Goal: Check status: Check status

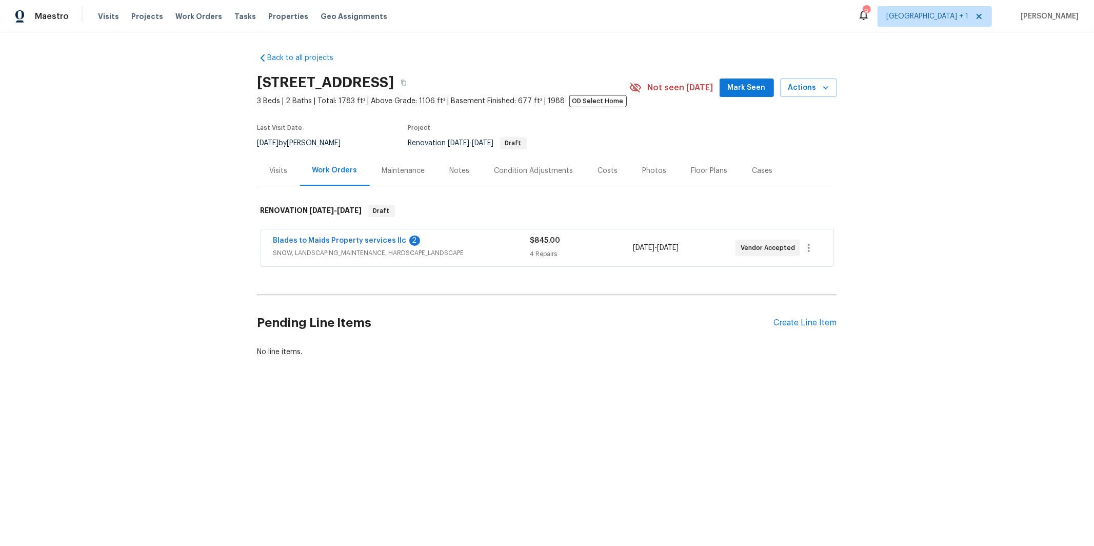
click at [360, 253] on span "SNOW, LANDSCAPING_MAINTENANCE, HARDSCAPE_LANDSCAPE" at bounding box center [401, 253] width 257 height 10
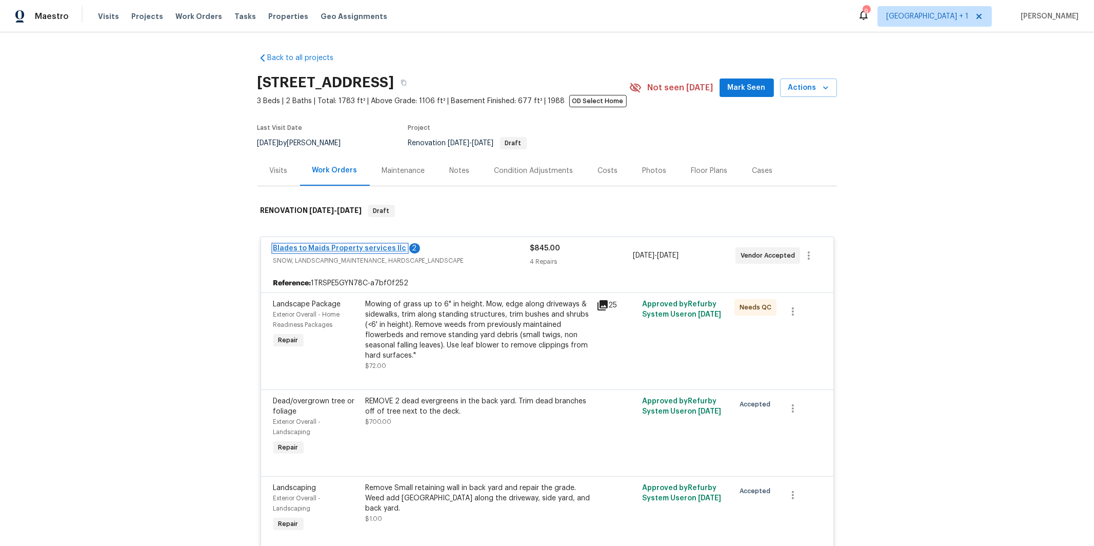
click at [362, 249] on link "Blades to Maids Property services llc" at bounding box center [339, 248] width 133 height 7
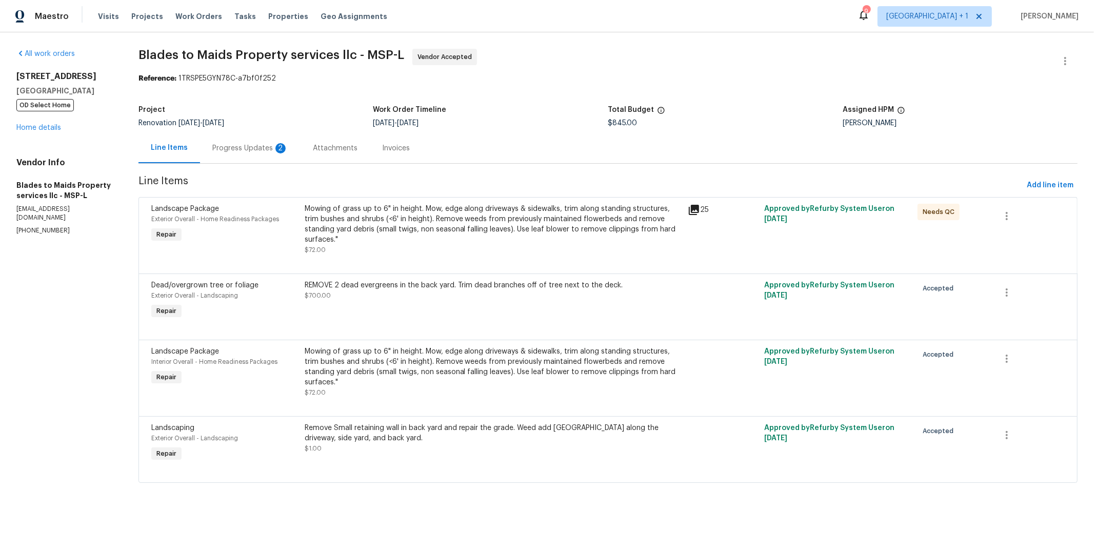
click at [242, 153] on div "Progress Updates 2" at bounding box center [250, 148] width 101 height 30
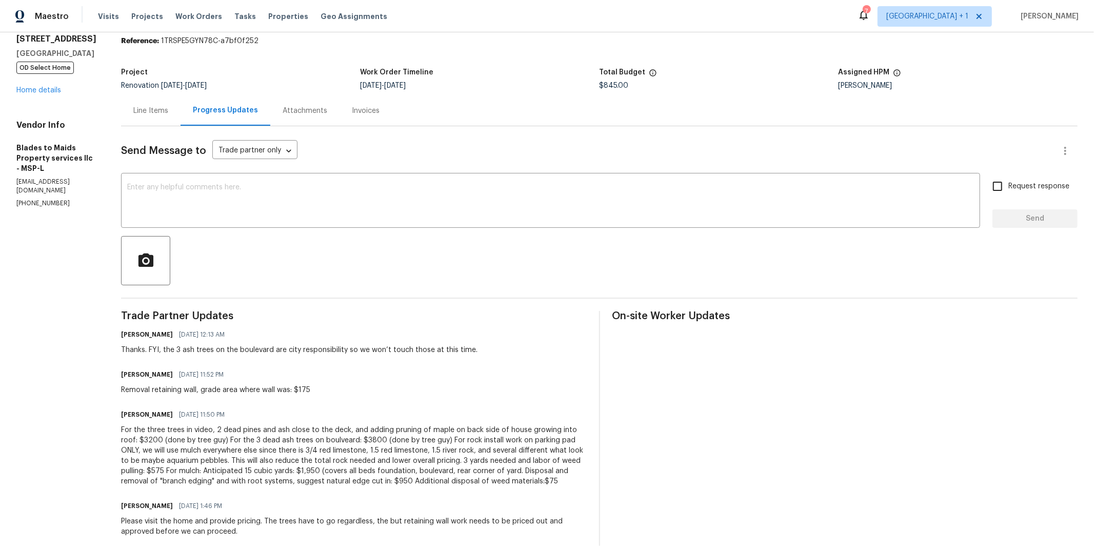
scroll to position [56, 0]
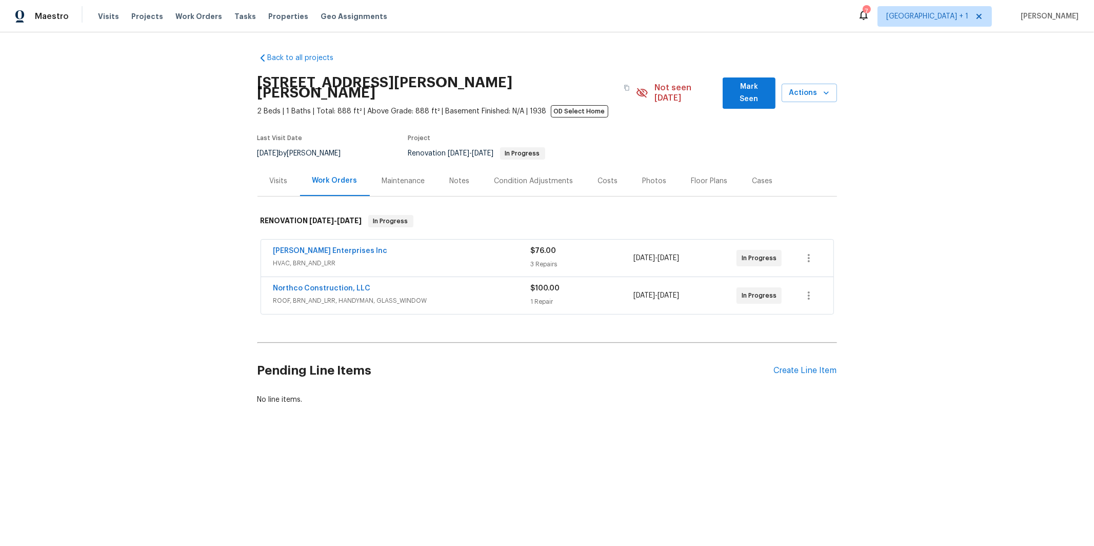
click at [341, 295] on span "ROOF, BRN_AND_LRR, HANDYMAN, GLASS_WINDOW" at bounding box center [401, 300] width 257 height 10
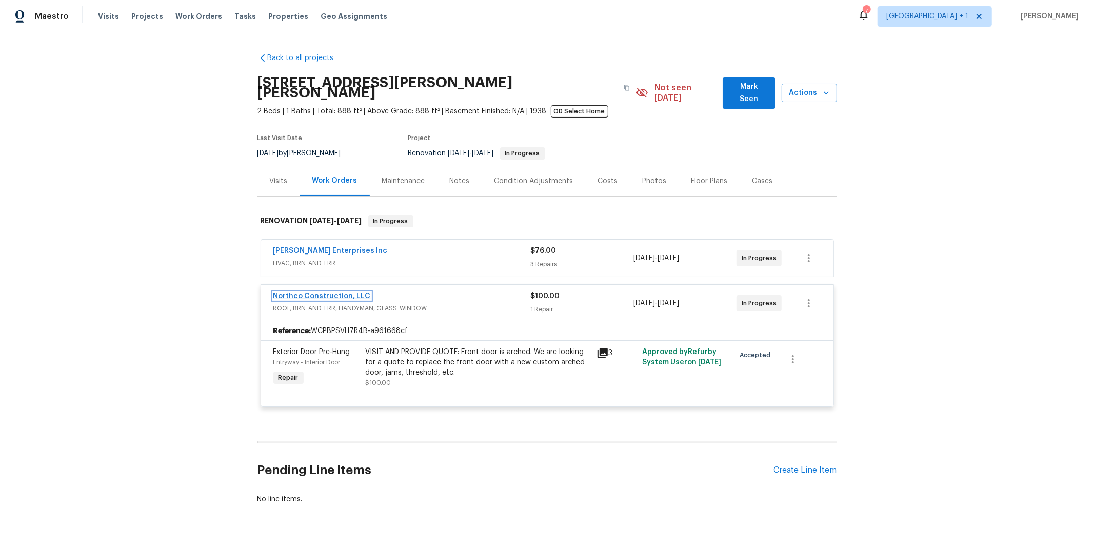
click at [317, 292] on link "Northco Construction, LLC" at bounding box center [321, 295] width 97 height 7
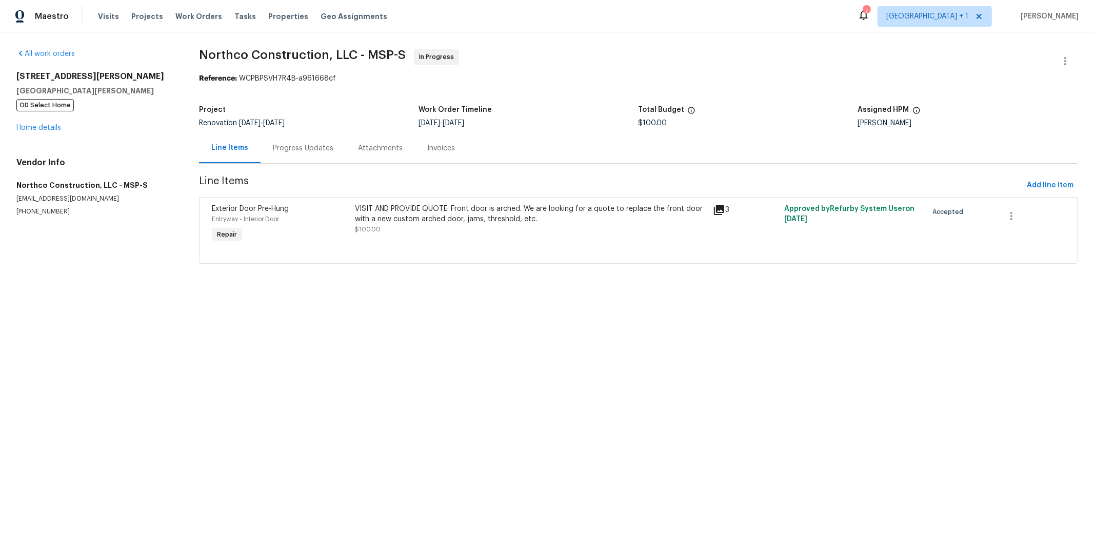
click at [294, 147] on div "Progress Updates" at bounding box center [303, 148] width 61 height 10
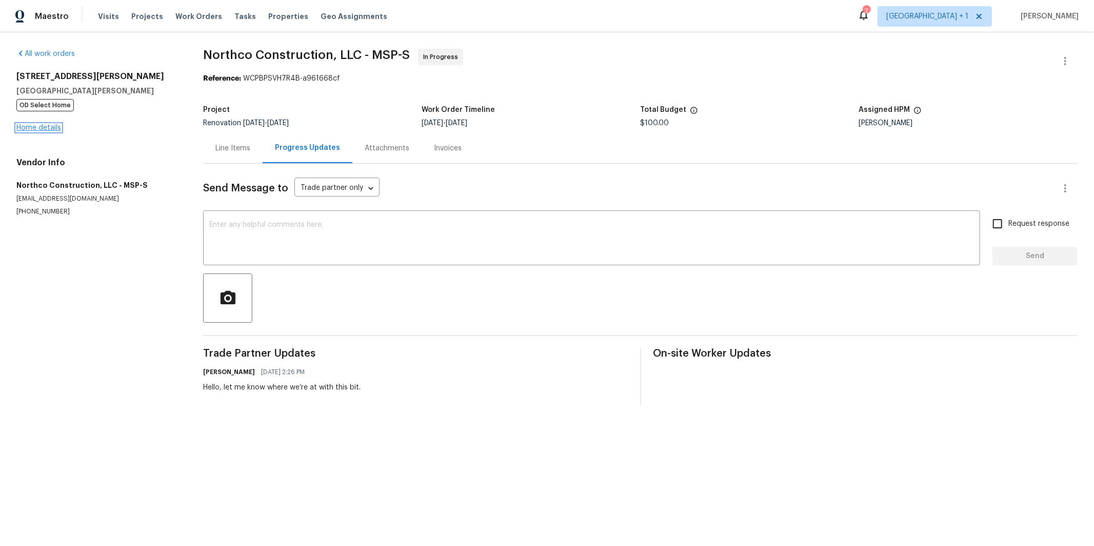
click at [41, 130] on link "Home details" at bounding box center [38, 127] width 45 height 7
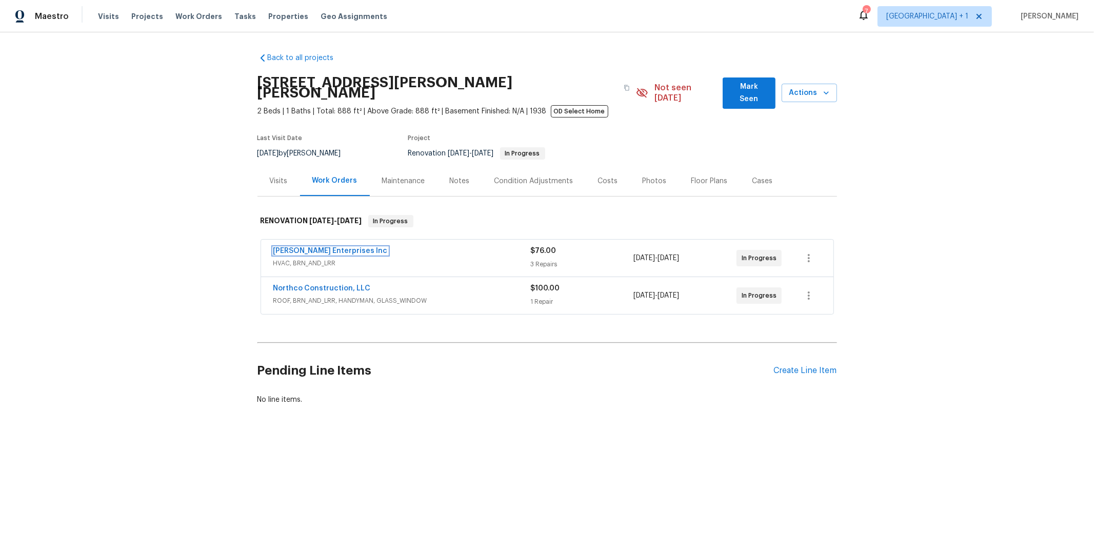
click at [305, 247] on link "Deschene Enterprises Inc" at bounding box center [330, 250] width 114 height 7
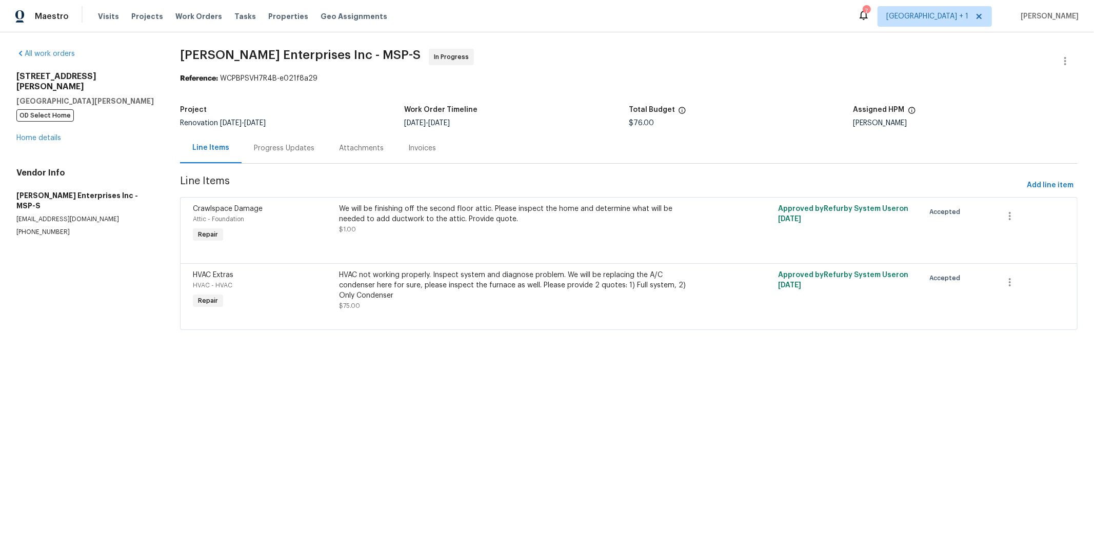
click at [287, 146] on div "Progress Updates" at bounding box center [284, 148] width 61 height 10
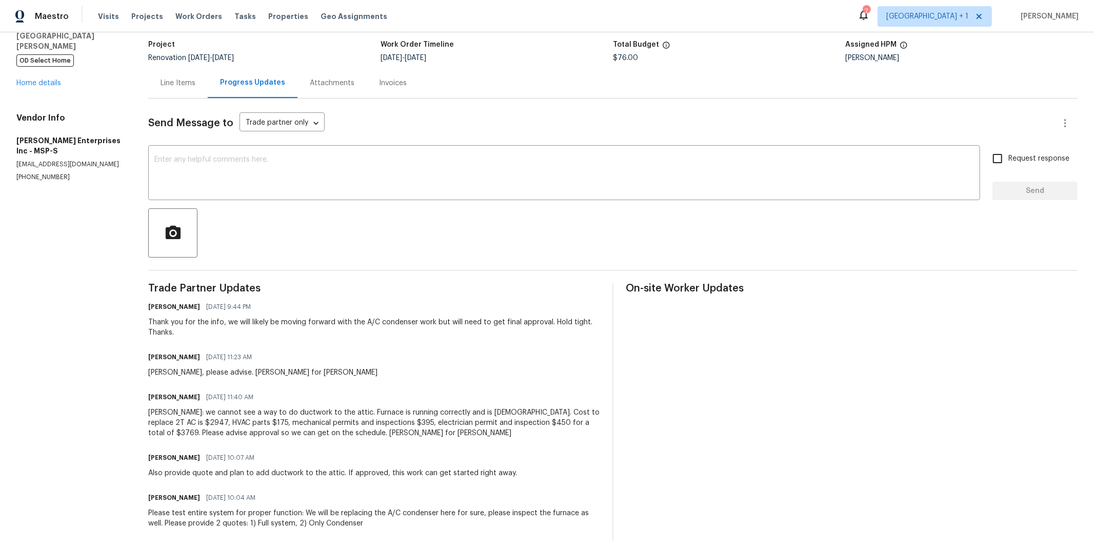
scroll to position [76, 0]
